Goal: Check status: Check status

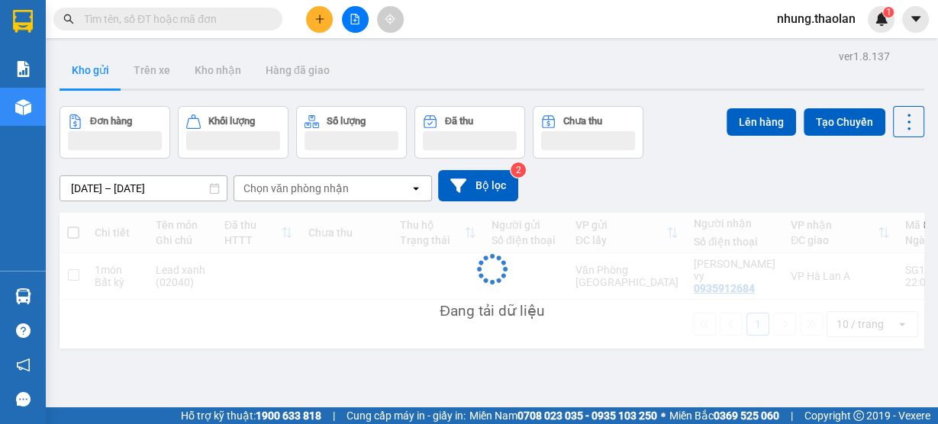
click at [175, 18] on input "text" at bounding box center [174, 19] width 180 height 17
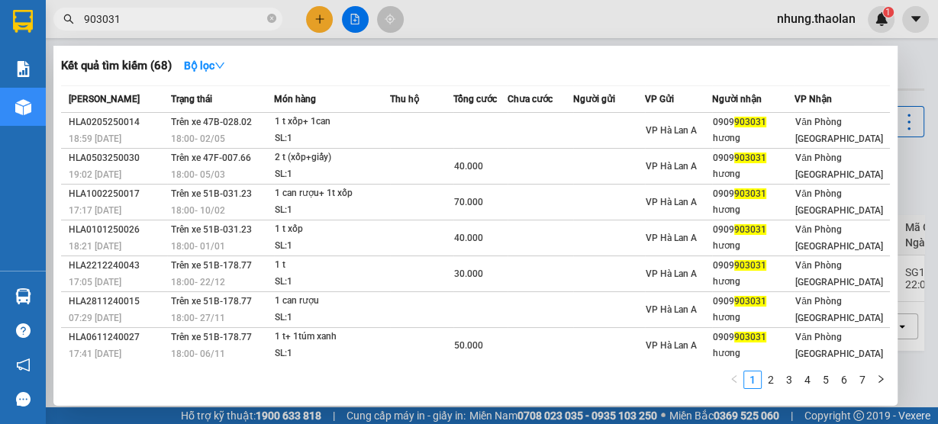
click at [84, 19] on input "903031" at bounding box center [174, 19] width 180 height 17
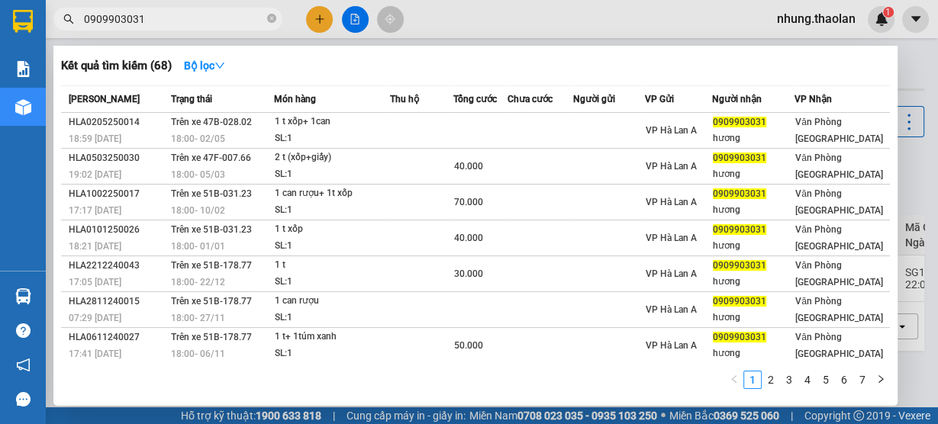
type input "0909903031"
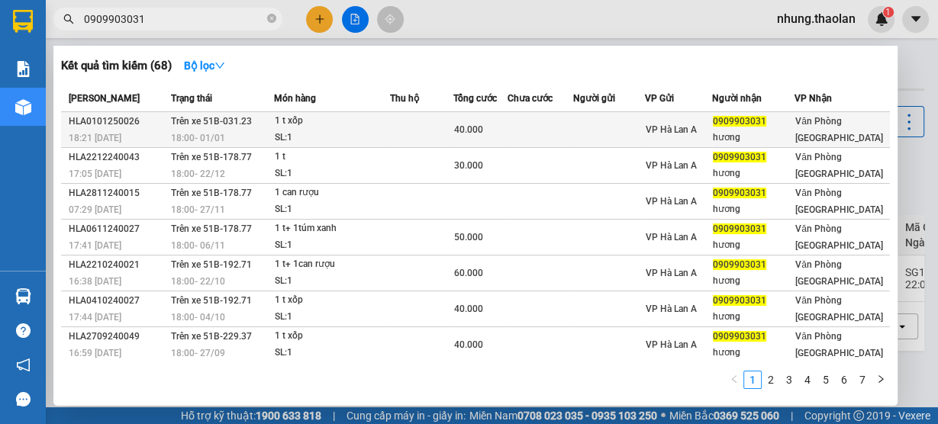
scroll to position [111, 0]
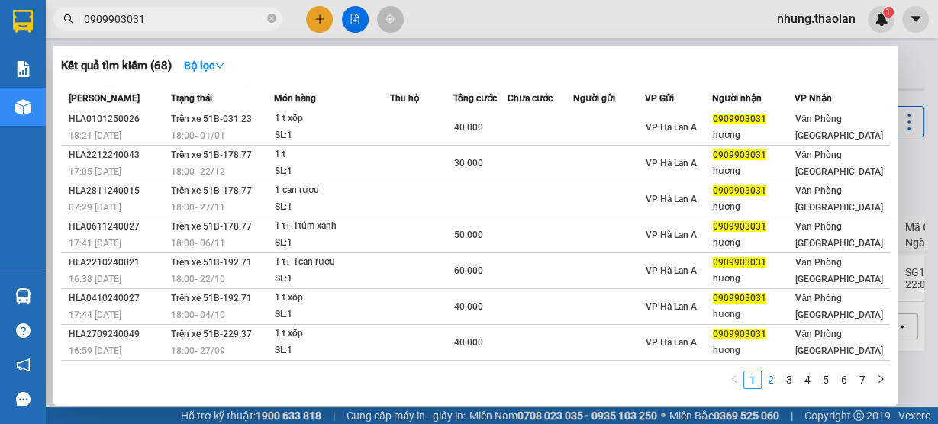
click at [777, 385] on link "2" at bounding box center [770, 380] width 17 height 17
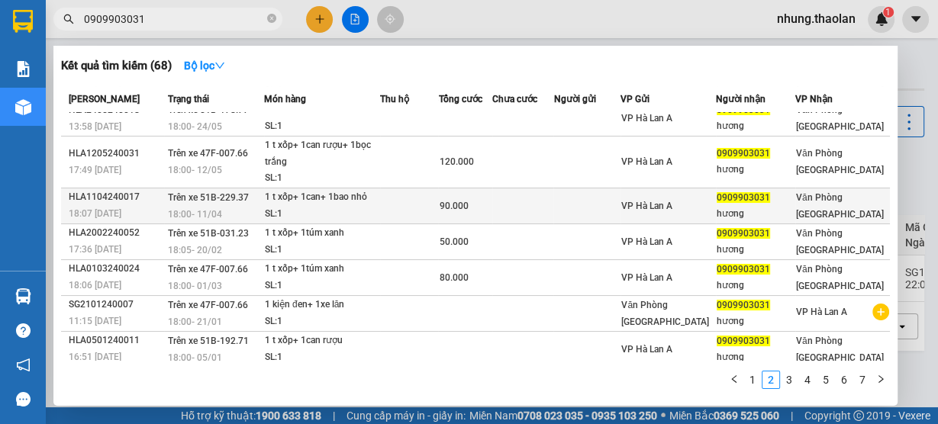
scroll to position [0, 0]
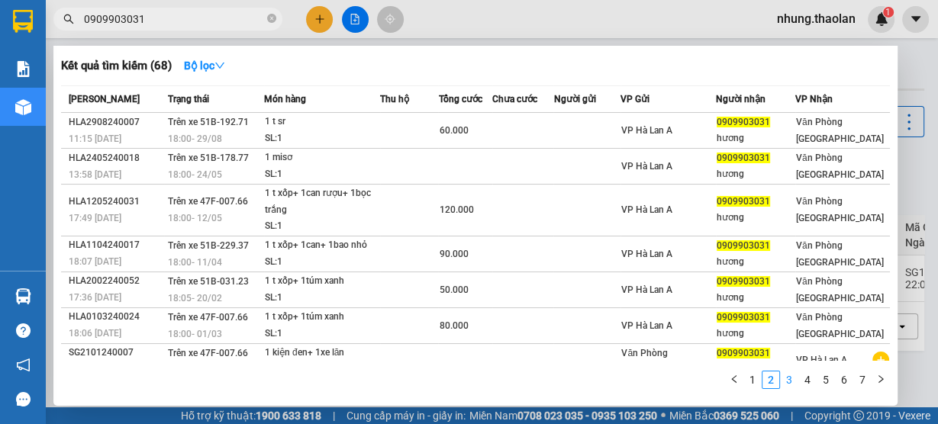
click at [794, 381] on link "3" at bounding box center [789, 380] width 17 height 17
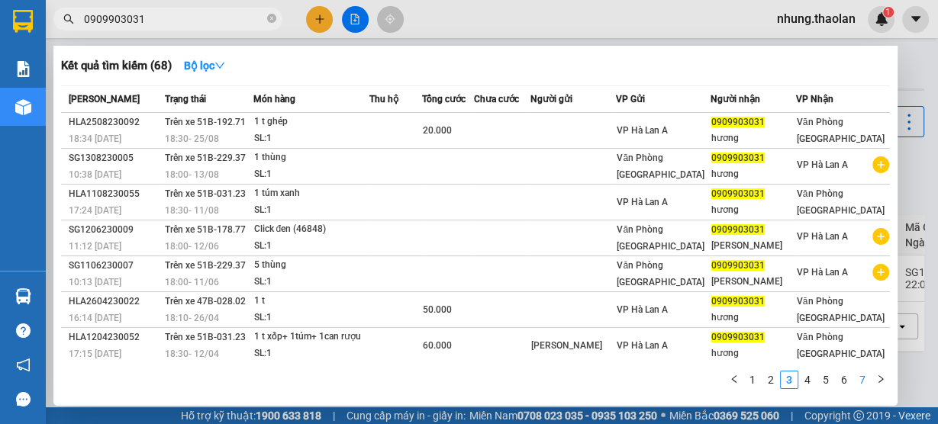
click at [862, 388] on link "7" at bounding box center [862, 380] width 17 height 17
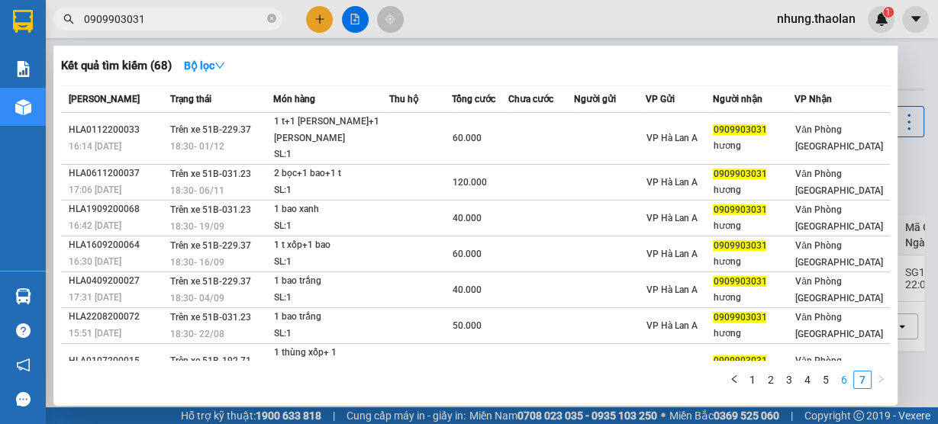
click at [848, 381] on link "6" at bounding box center [843, 380] width 17 height 17
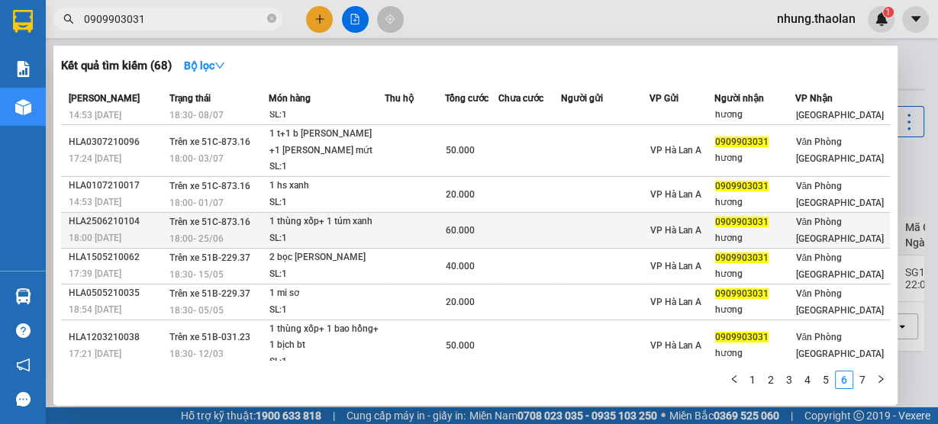
scroll to position [142, 0]
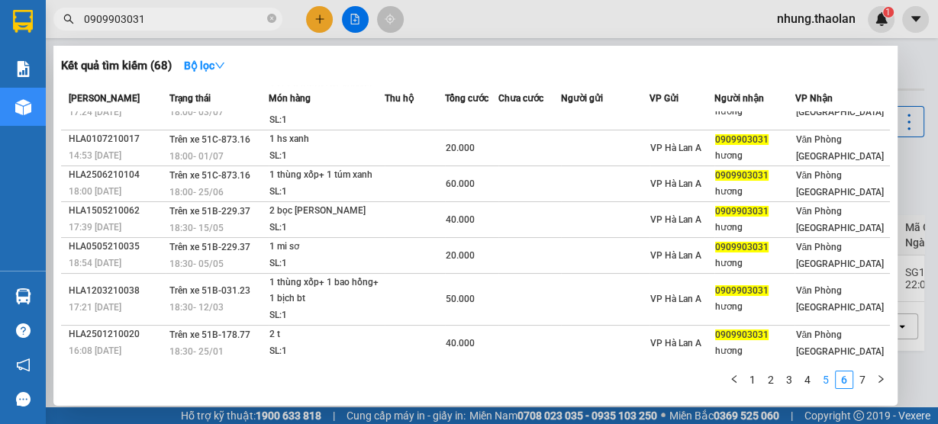
click at [830, 381] on link "5" at bounding box center [825, 380] width 17 height 17
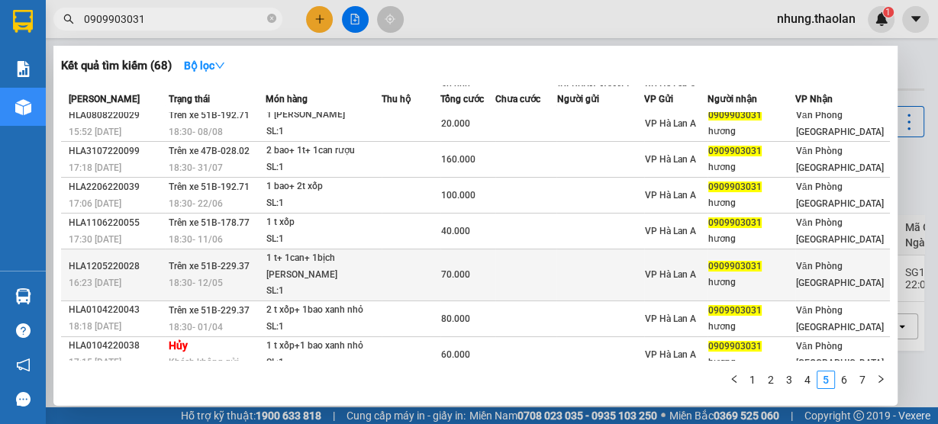
scroll to position [0, 0]
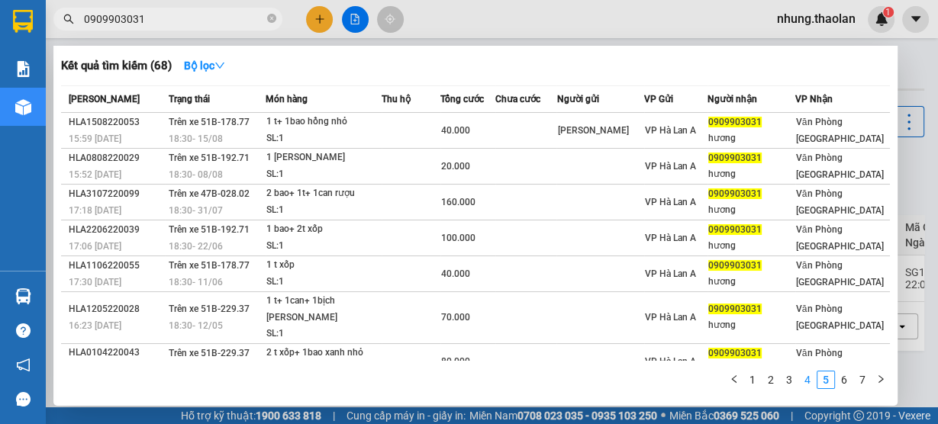
click at [810, 385] on link "4" at bounding box center [807, 380] width 17 height 17
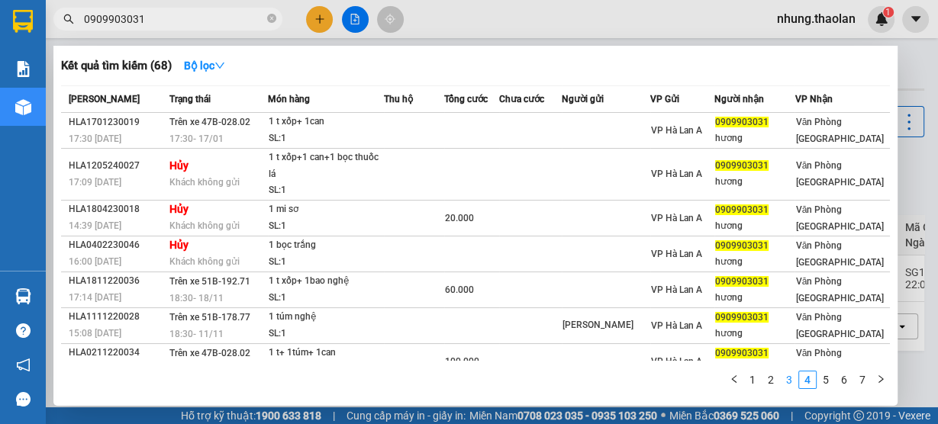
click at [785, 387] on link "3" at bounding box center [789, 380] width 17 height 17
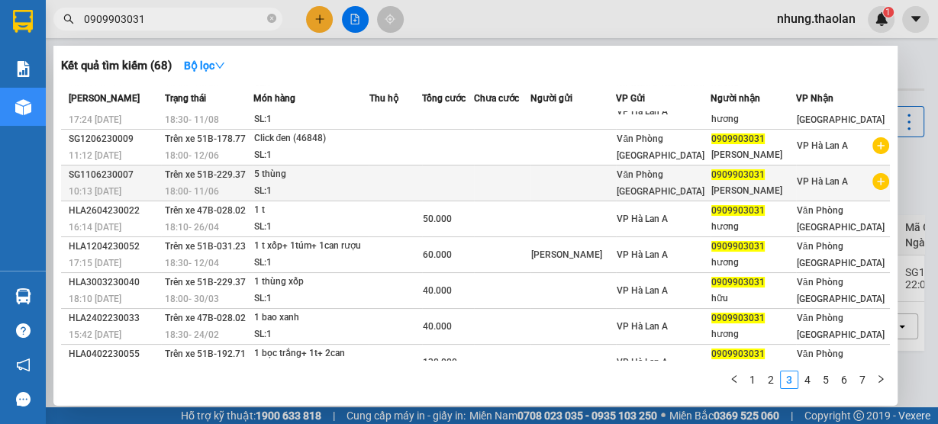
scroll to position [111, 0]
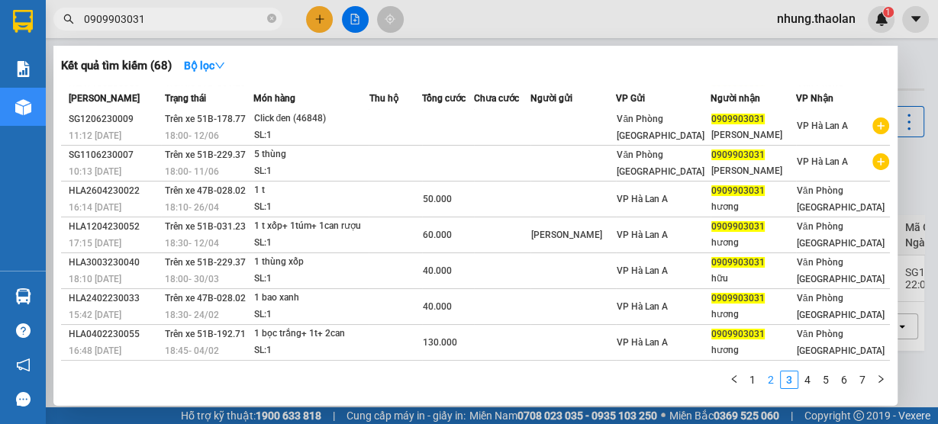
click at [773, 380] on link "2" at bounding box center [770, 380] width 17 height 17
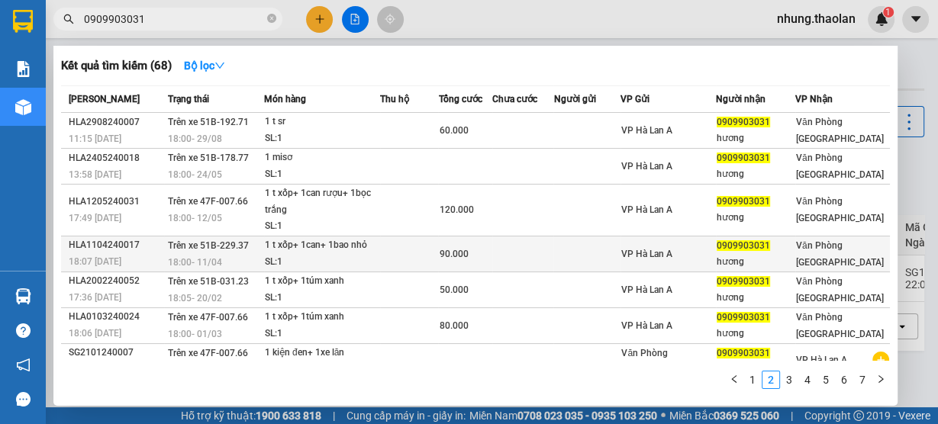
scroll to position [127, 0]
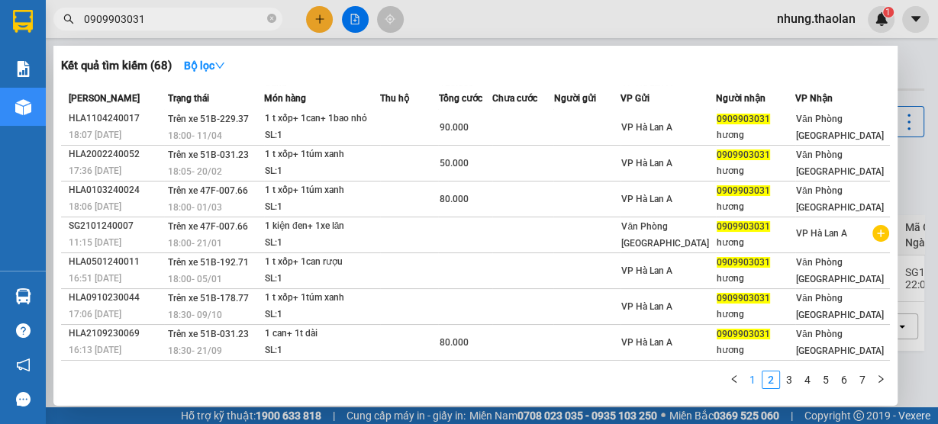
click at [752, 381] on link "1" at bounding box center [752, 380] width 17 height 17
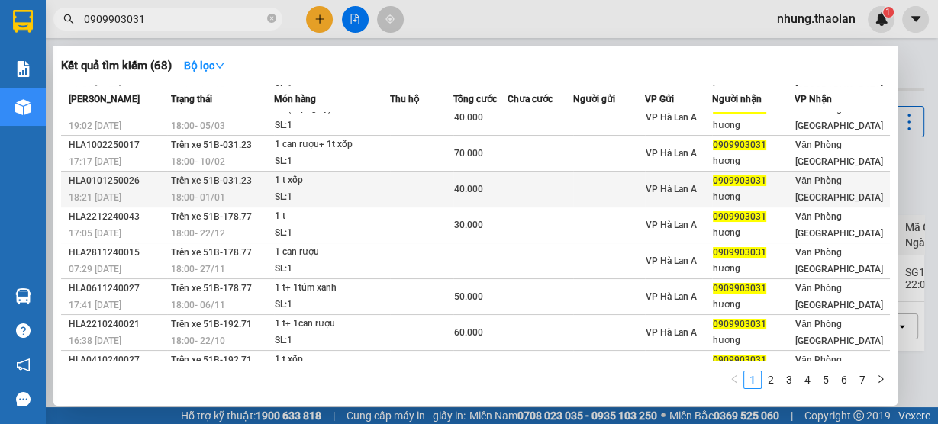
scroll to position [0, 0]
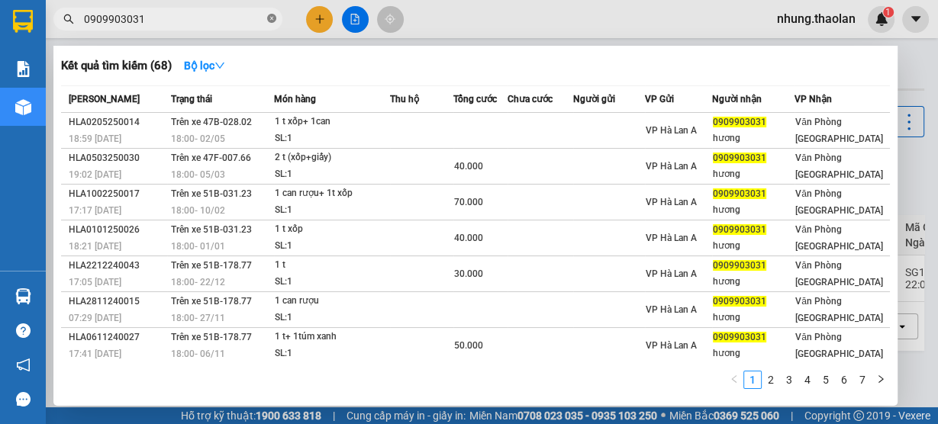
click at [269, 20] on icon "close-circle" at bounding box center [271, 18] width 9 height 9
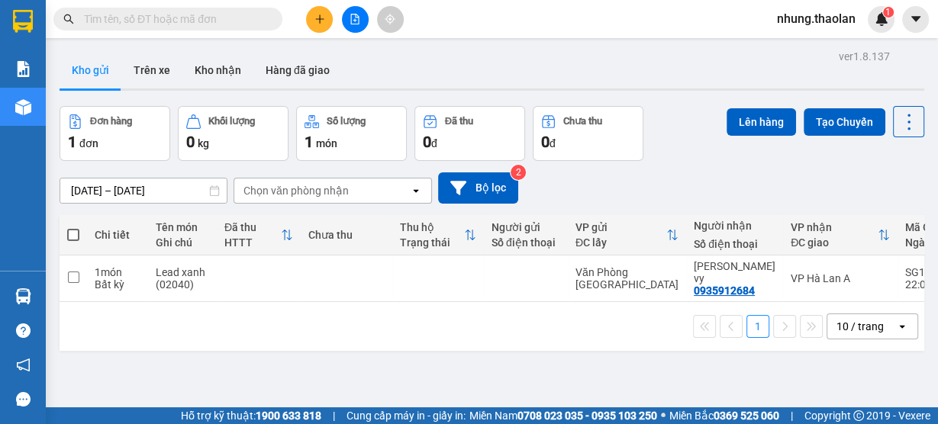
click at [128, 20] on input "text" at bounding box center [174, 19] width 180 height 17
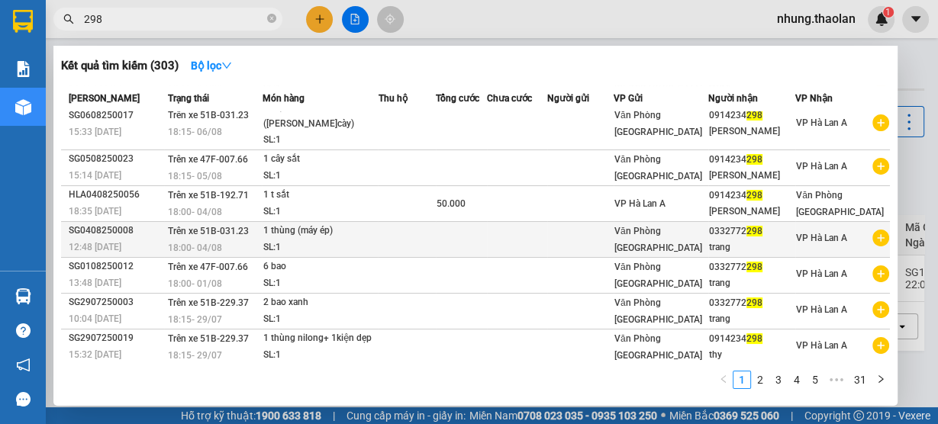
scroll to position [111, 0]
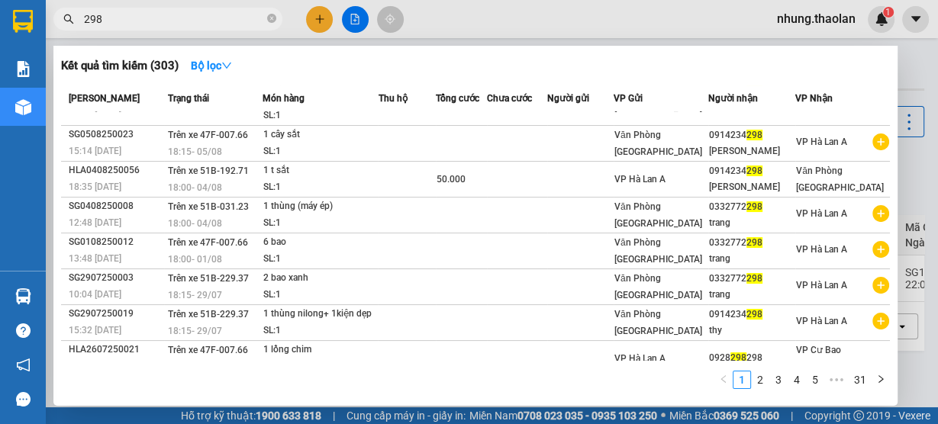
type input "298"
click at [604, 37] on div at bounding box center [469, 212] width 938 height 424
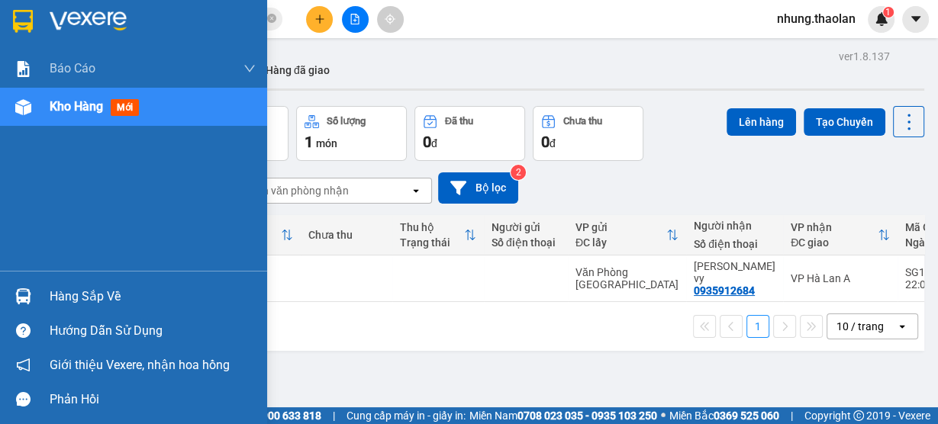
drag, startPoint x: 49, startPoint y: 118, endPoint x: 60, endPoint y: 114, distance: 11.3
click at [51, 118] on div "Kho hàng mới" at bounding box center [133, 107] width 267 height 38
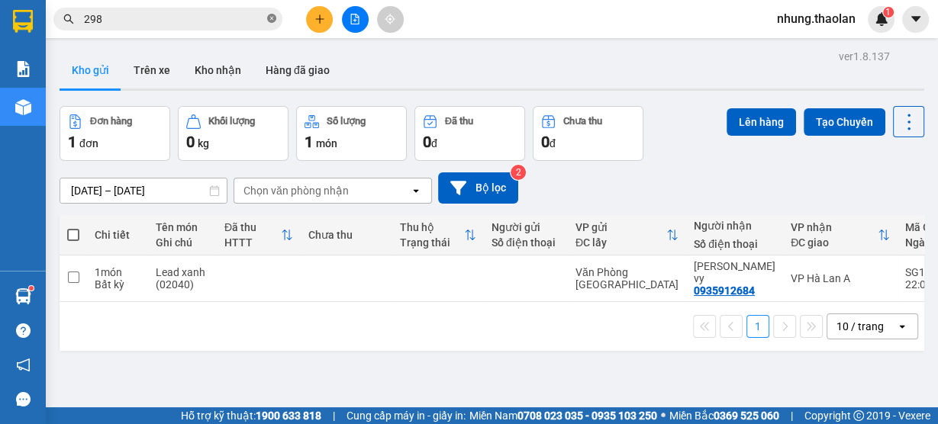
click at [275, 22] on icon "close-circle" at bounding box center [271, 18] width 9 height 9
click at [234, 19] on input "text" at bounding box center [174, 19] width 180 height 17
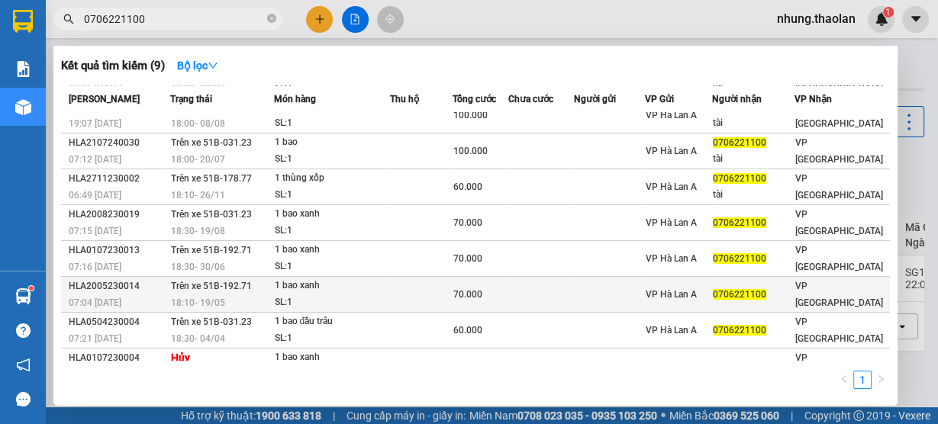
scroll to position [74, 0]
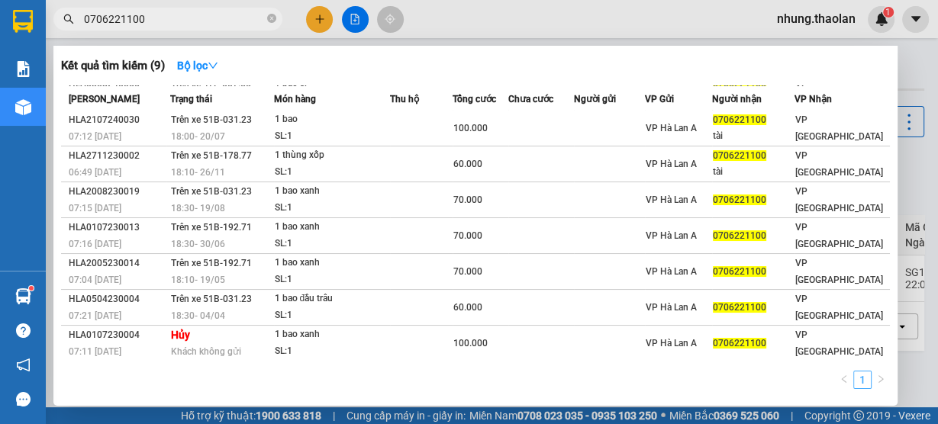
type input "0706221100"
click at [868, 381] on link "1" at bounding box center [862, 380] width 17 height 17
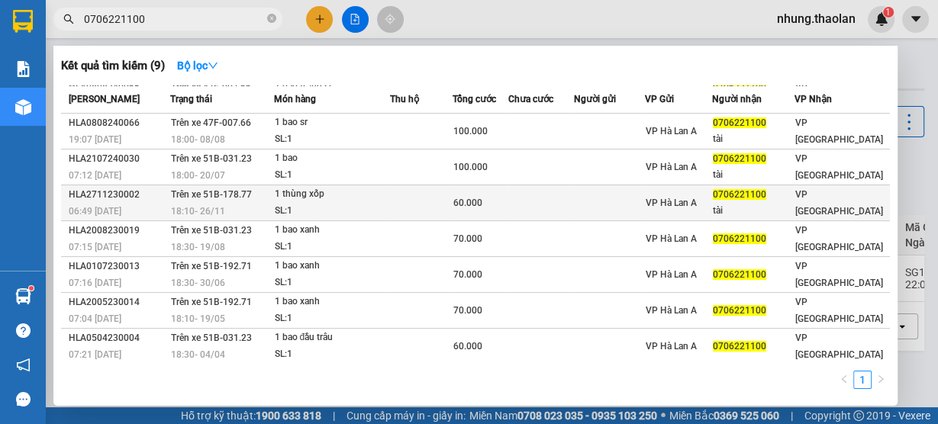
scroll to position [0, 0]
